Goal: Information Seeking & Learning: Learn about a topic

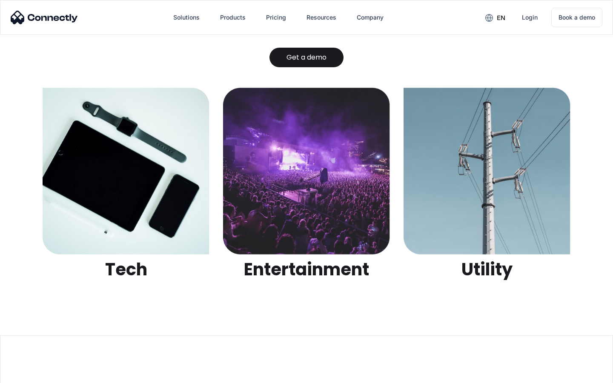
scroll to position [2687, 0]
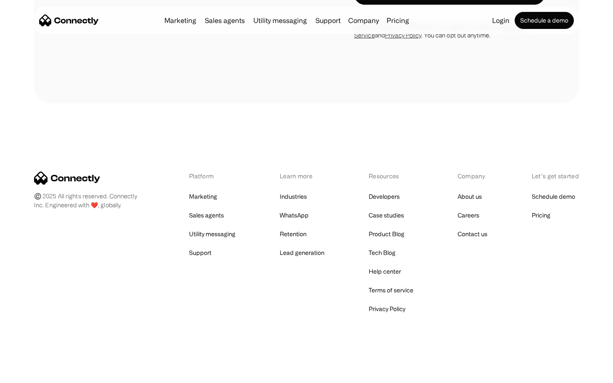
scroll to position [904, 0]
